Goal: Transaction & Acquisition: Purchase product/service

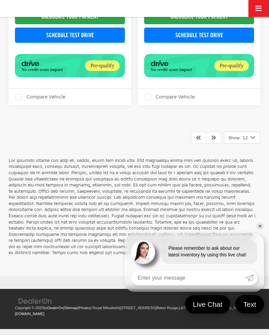
scroll to position [1934, 0]
click at [213, 140] on icon "Next" at bounding box center [213, 137] width 5 height 5
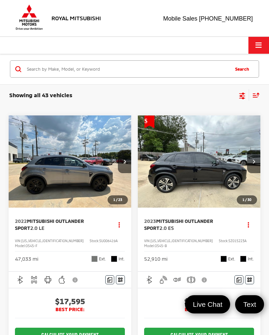
click at [239, 97] on icon "Select filters" at bounding box center [242, 98] width 6 height 2
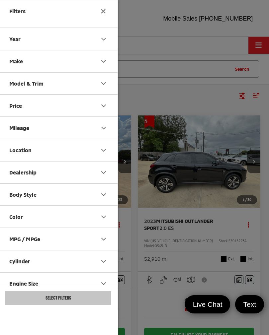
click at [13, 59] on div "Make" at bounding box center [16, 61] width 14 height 6
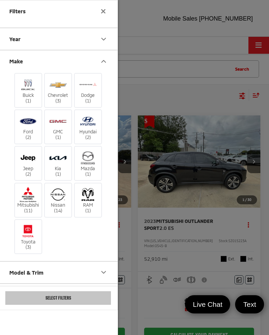
click at [18, 92] on label "Buick (1)" at bounding box center [28, 90] width 27 height 27
click at [0, 0] on input "Buick (1)" at bounding box center [0, 0] width 0 height 0
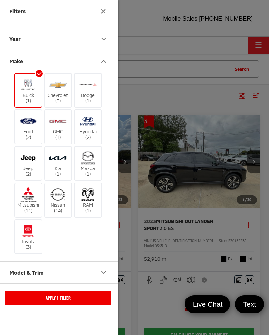
click at [66, 300] on div "Apply 1 Filter" at bounding box center [58, 298] width 119 height 24
click at [51, 305] on button "Apply 1 Filter" at bounding box center [57, 298] width 105 height 14
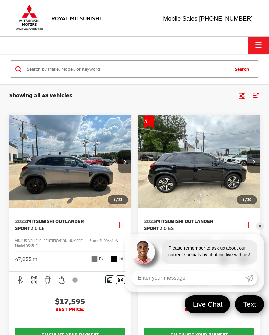
click at [236, 95] on div "Showing all 43 vehicles Clear All + 0" at bounding box center [123, 95] width 228 height 7
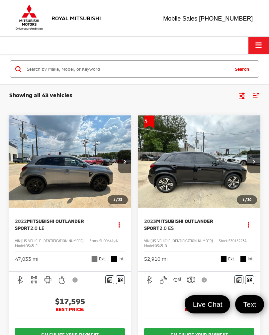
click at [235, 98] on div "Showing all 43 vehicles Clear All + 0 test Sort Price: High to Low Price: Low t…" at bounding box center [134, 95] width 250 height 12
click at [235, 94] on div "Showing all 43 vehicles Clear All + 0" at bounding box center [123, 95] width 228 height 7
click at [238, 93] on icon "Select filters" at bounding box center [242, 96] width 8 height 8
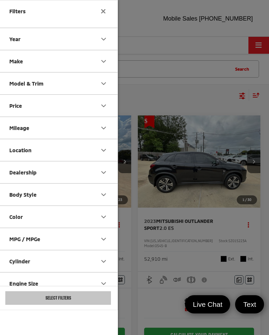
click at [238, 92] on div at bounding box center [134, 167] width 269 height 335
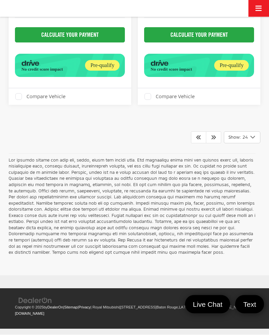
scroll to position [3760, 0]
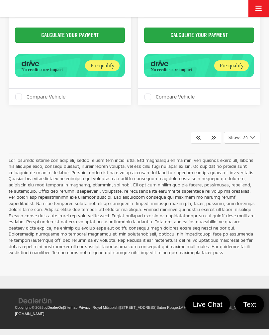
click at [211, 140] on icon "Next" at bounding box center [213, 137] width 5 height 5
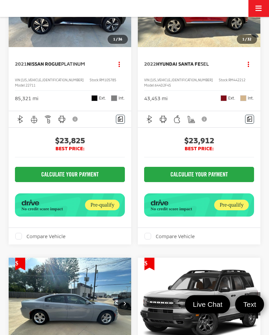
scroll to position [719, 0]
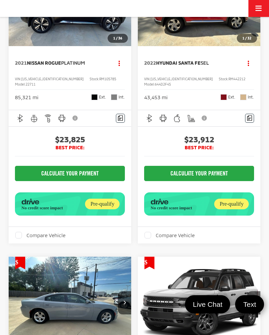
click at [188, 46] on img "2022 Hyundai Santa Fe SEL 0" at bounding box center [198, 0] width 123 height 93
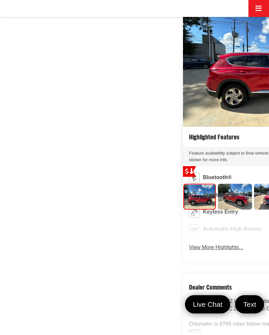
scroll to position [146, 0]
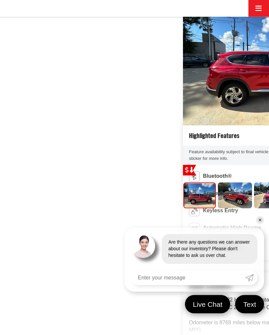
click at [183, 68] on img "2022 Hyundai Santa Fe SEL 0" at bounding box center [269, 60] width 172 height 229
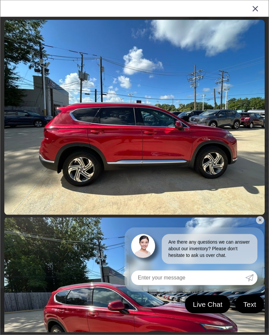
scroll to position [861, 0]
click at [257, 226] on link at bounding box center [134, 315] width 260 height 195
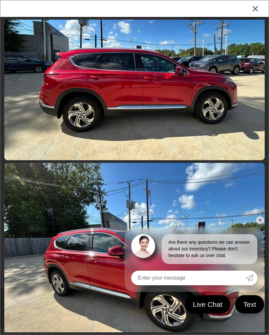
click at [254, 230] on link at bounding box center [134, 260] width 260 height 195
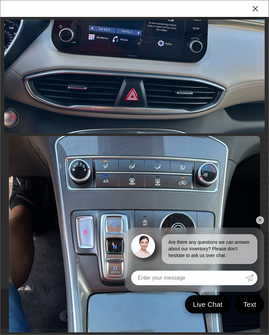
scroll to position [3046, 0]
click at [256, 224] on link "✕" at bounding box center [260, 220] width 8 height 8
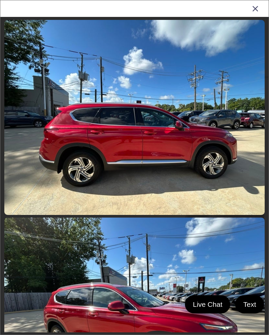
scroll to position [469, 0]
click at [257, 2] on div "2022 Hyundai Santa Fe" at bounding box center [134, 8] width 268 height 17
click at [252, 10] on icon "Close gallery" at bounding box center [255, 8] width 7 height 9
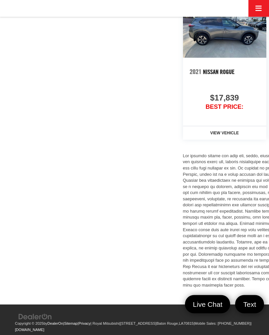
scroll to position [825, 0]
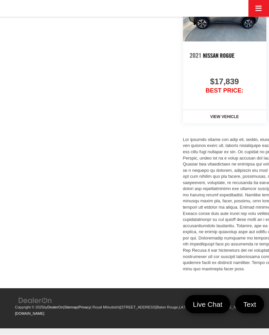
scroll to position [914, 0]
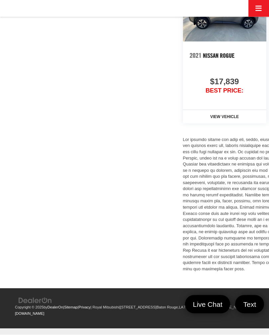
scroll to position [970, 0]
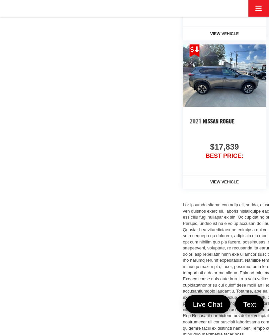
scroll to position [969, 0]
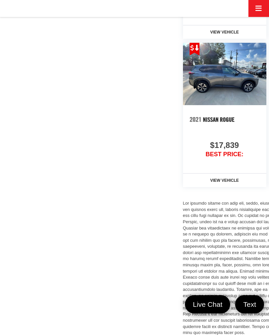
scroll to position [0, 18]
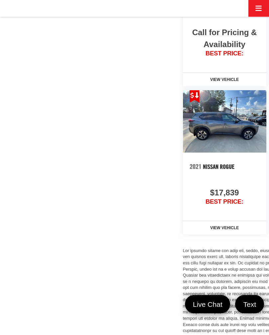
scroll to position [1209, 0]
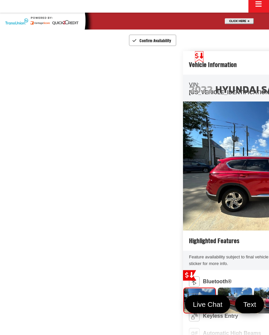
scroll to position [0, 0]
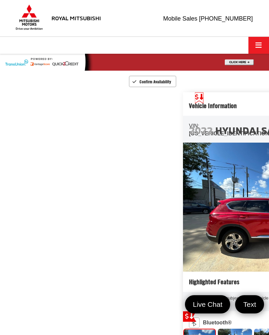
click at [183, 192] on img "2022 Hyundai Santa Fe SEL 0" at bounding box center [269, 206] width 172 height 229
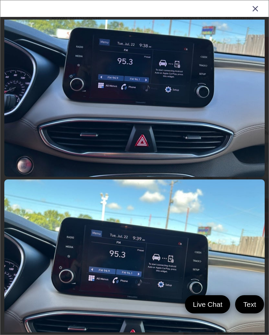
scroll to position [2773, 0]
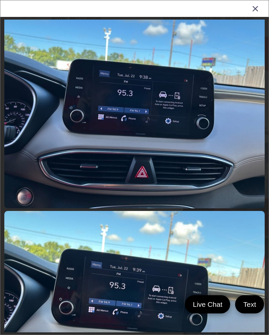
click at [254, 5] on icon "Close gallery" at bounding box center [255, 8] width 7 height 9
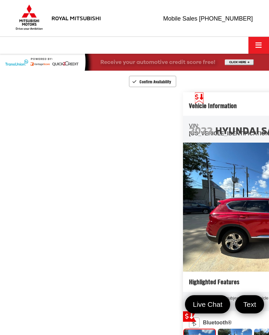
scroll to position [0, 0]
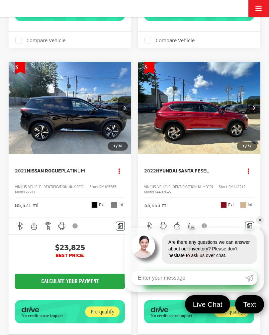
scroll to position [669, 0]
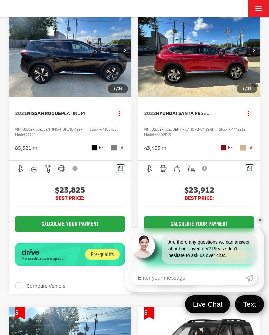
click at [260, 224] on link "✕" at bounding box center [260, 220] width 8 height 8
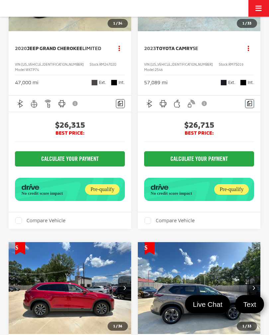
scroll to position [1339, 0]
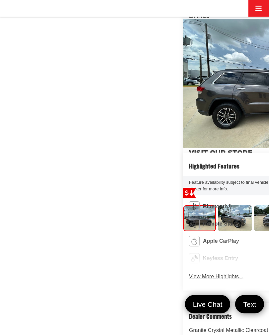
scroll to position [123, 0]
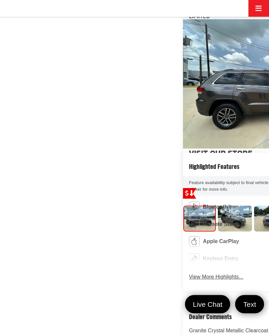
click at [183, 82] on img "2020 Jeep Grand Cherokee Limited 0" at bounding box center [269, 83] width 172 height 229
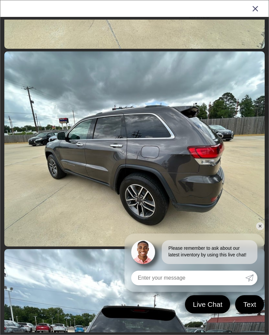
scroll to position [957, 0]
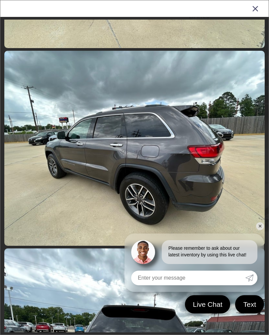
click at [245, 228] on link at bounding box center [134, 148] width 260 height 195
click at [246, 228] on link at bounding box center [134, 148] width 260 height 195
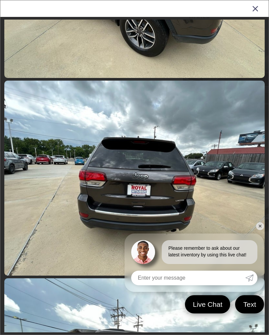
click at [257, 224] on link "✕" at bounding box center [260, 226] width 8 height 8
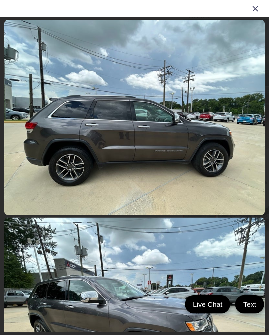
scroll to position [0, 0]
click at [248, 6] on div "2020 Jeep Grand Cherokee" at bounding box center [134, 8] width 268 height 17
click at [250, 7] on div "2020 Jeep Grand Cherokee" at bounding box center [134, 8] width 268 height 17
click at [252, 9] on icon "Close gallery" at bounding box center [255, 8] width 7 height 9
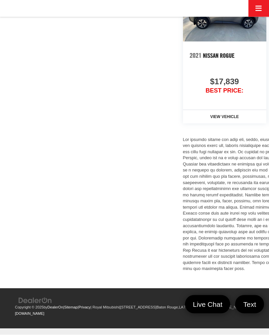
scroll to position [856, 0]
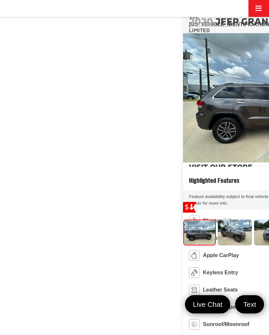
scroll to position [107, 0]
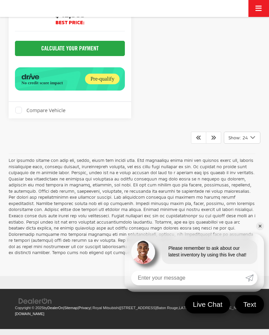
scroll to position [3179, 0]
click at [211, 140] on icon "Next" at bounding box center [213, 137] width 5 height 5
click at [257, 230] on link "✕" at bounding box center [260, 226] width 8 height 8
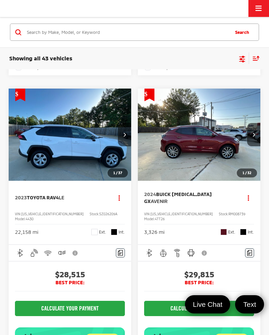
scroll to position [1842, 0]
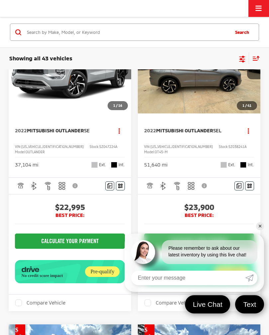
scroll to position [395, 0]
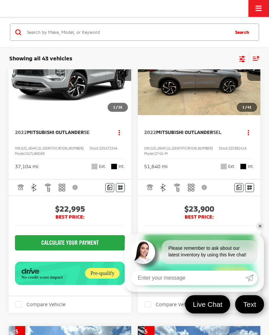
click at [238, 54] on button "Select filters" at bounding box center [242, 58] width 8 height 10
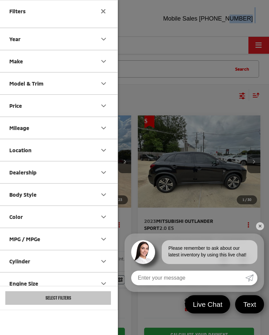
scroll to position [10, 0]
click at [15, 70] on button "Make" at bounding box center [58, 61] width 119 height 22
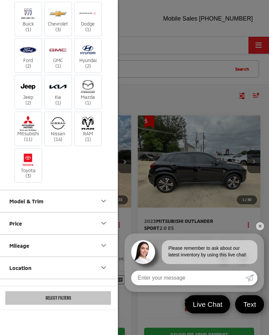
scroll to position [75, 0]
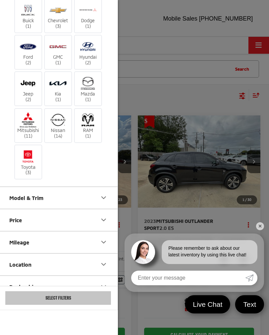
click at [56, 120] on img at bounding box center [58, 120] width 18 height 16
click at [0, 0] on input "Nissan (14)" at bounding box center [0, 0] width 0 height 0
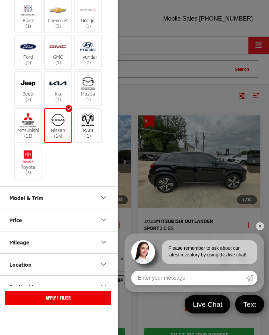
click at [12, 195] on div "Model & Trim" at bounding box center [26, 198] width 34 height 6
click at [13, 228] on label "Maxima (1)" at bounding box center [58, 233] width 90 height 12
click at [13, 228] on input "Maxima (1)" at bounding box center [13, 228] width 0 height 0
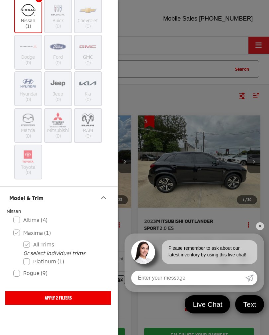
click at [58, 305] on button "Apply 2 Filters" at bounding box center [57, 298] width 105 height 14
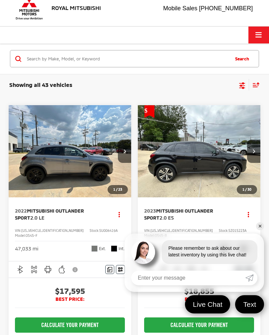
checkbox input "true"
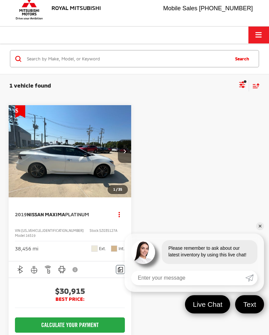
click at [243, 83] on icon "Select filters" at bounding box center [242, 84] width 6 height 4
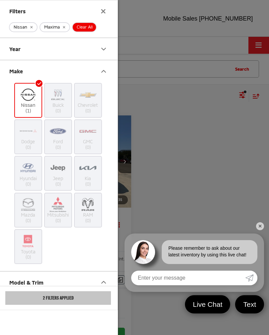
click at [84, 27] on span "Clear All" at bounding box center [85, 27] width 16 height 5
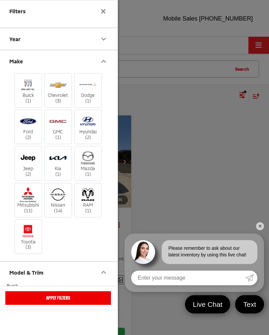
click at [26, 229] on img at bounding box center [28, 231] width 18 height 16
click at [0, 0] on input "Toyota (3)" at bounding box center [0, 0] width 0 height 0
checkbox input "false"
click at [53, 305] on button "Apply Filters" at bounding box center [57, 298] width 105 height 14
